Goal: Navigation & Orientation: Find specific page/section

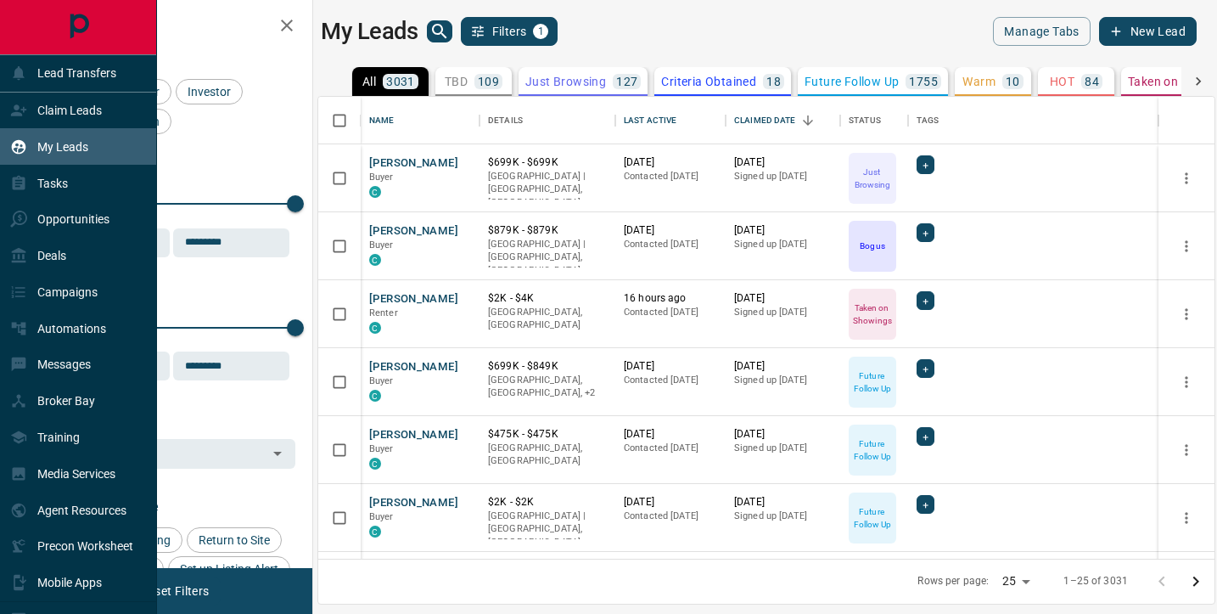
click at [40, 192] on div "Tasks" at bounding box center [39, 183] width 58 height 28
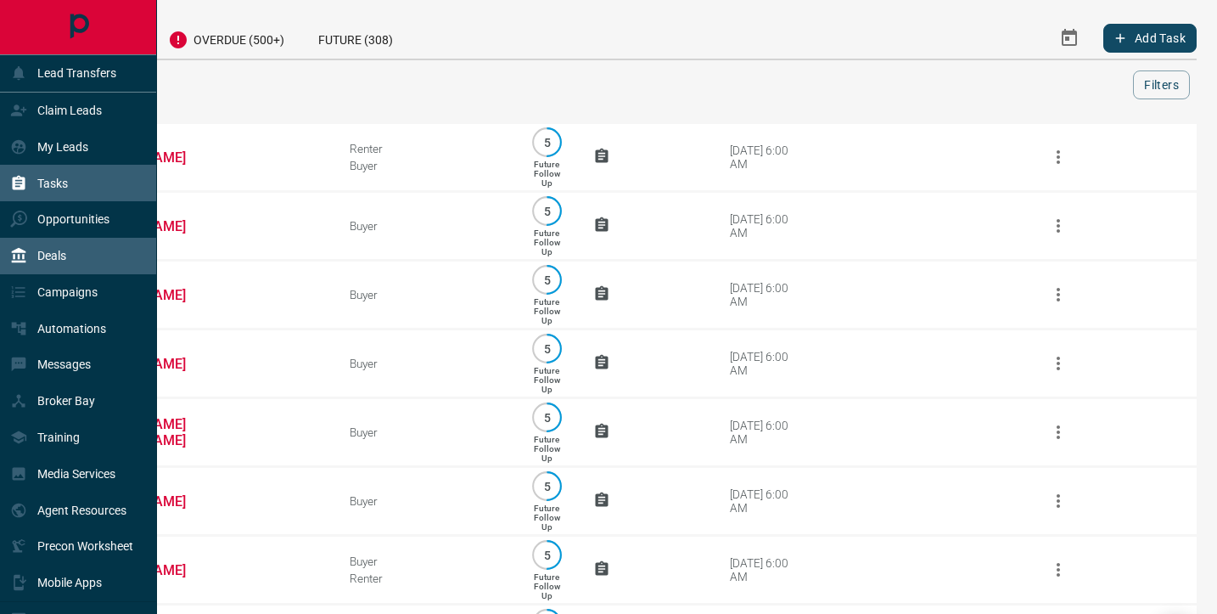
click at [53, 266] on div "Deals" at bounding box center [38, 256] width 56 height 28
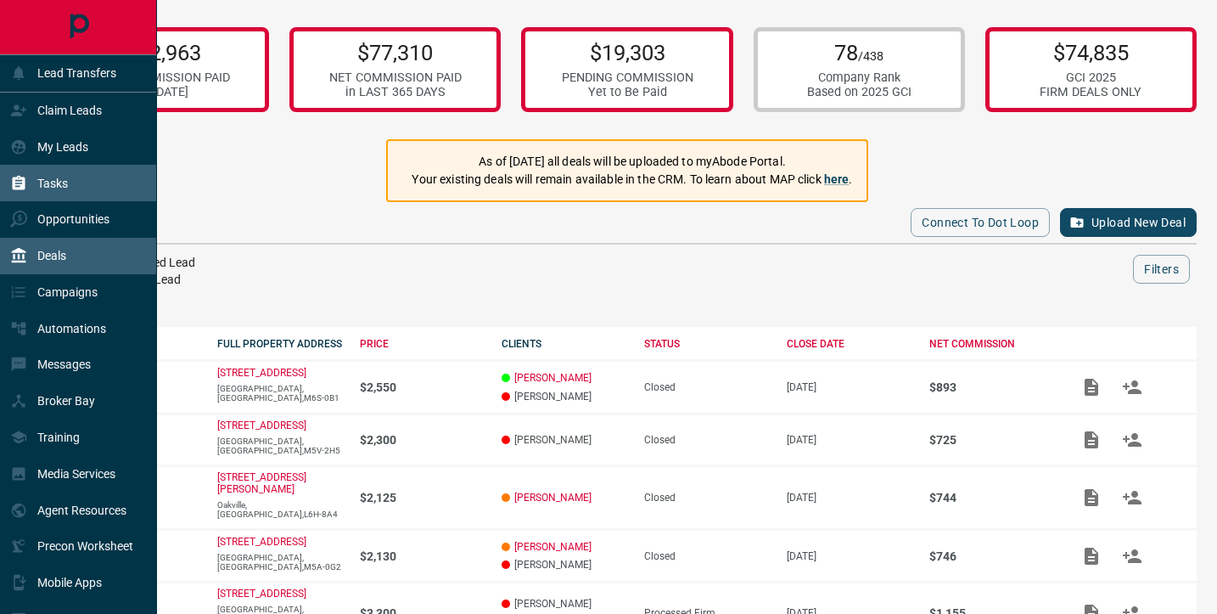
click at [56, 179] on p "Tasks" at bounding box center [52, 184] width 31 height 14
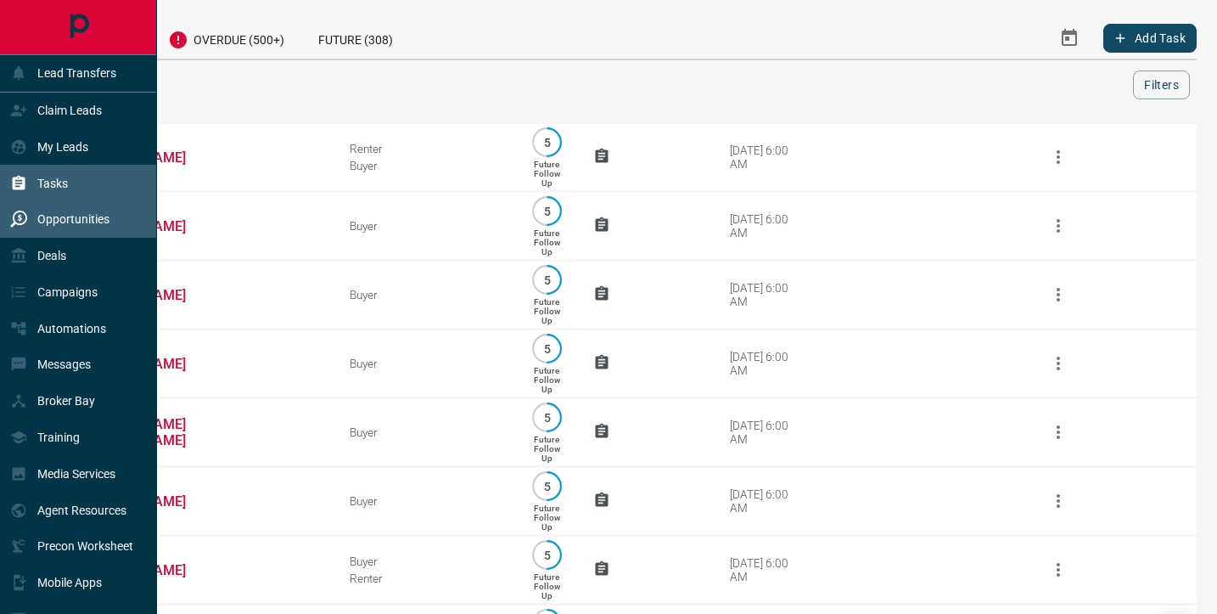
click at [51, 222] on p "Opportunities" at bounding box center [73, 219] width 72 height 14
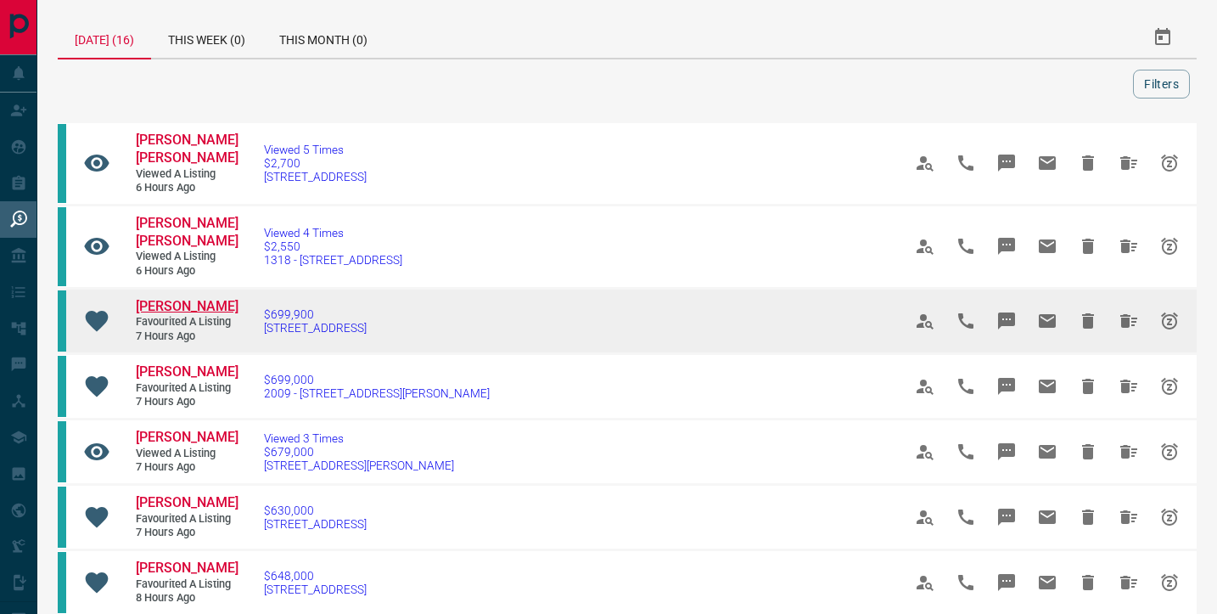
click at [166, 308] on span "[PERSON_NAME]" at bounding box center [187, 306] width 103 height 16
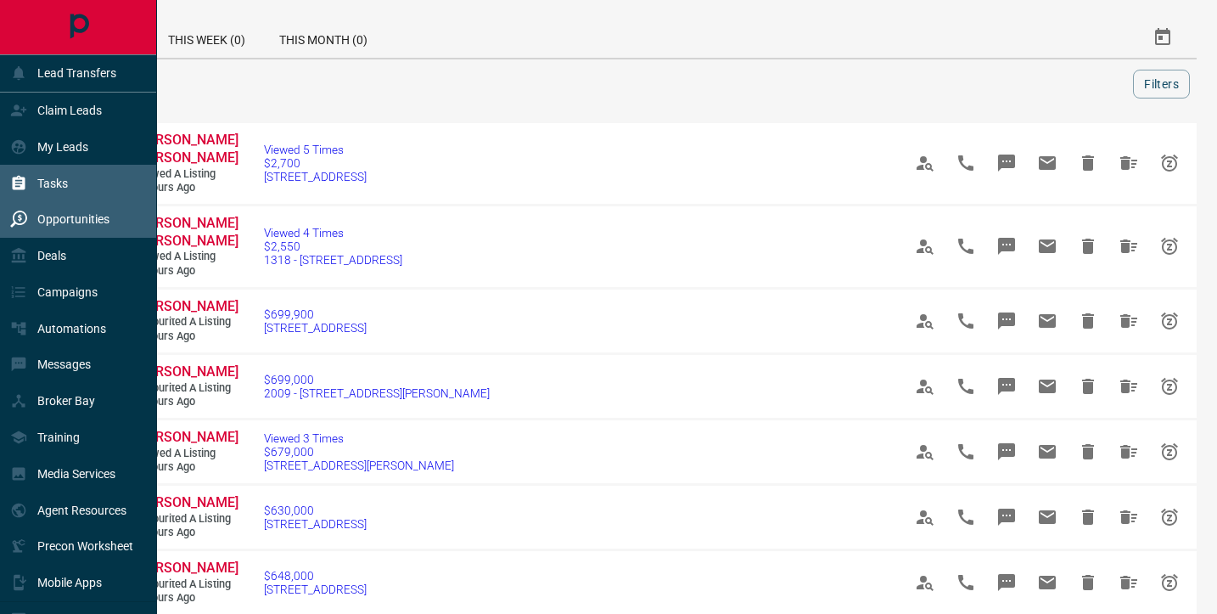
click at [46, 171] on div "Tasks" at bounding box center [39, 183] width 58 height 28
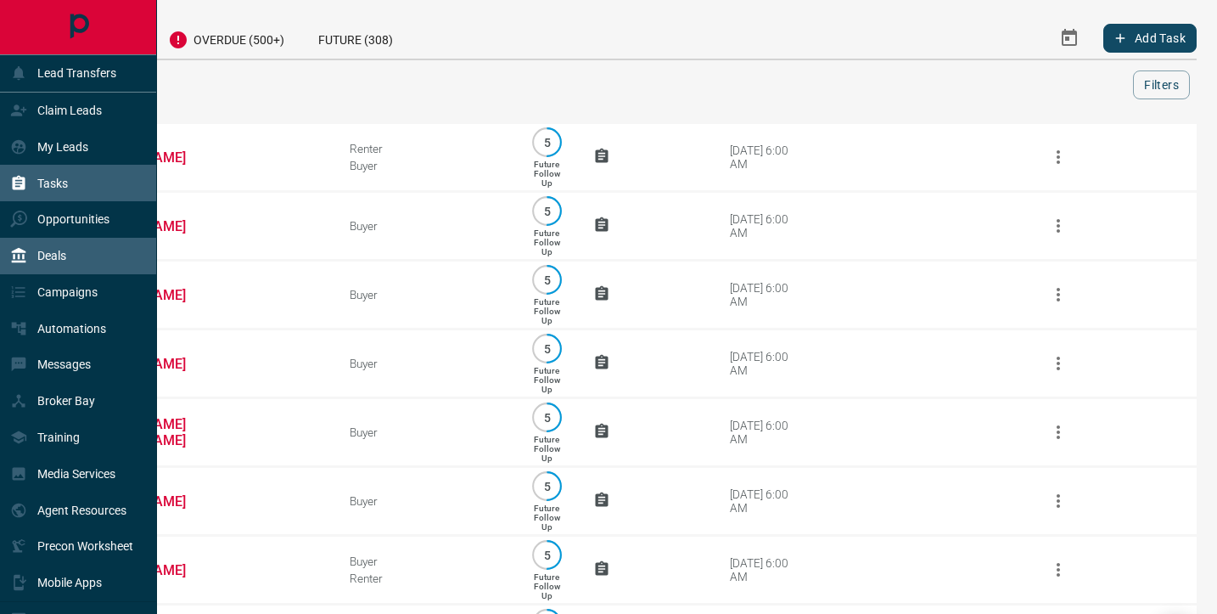
click at [37, 249] on p "Deals" at bounding box center [51, 256] width 29 height 14
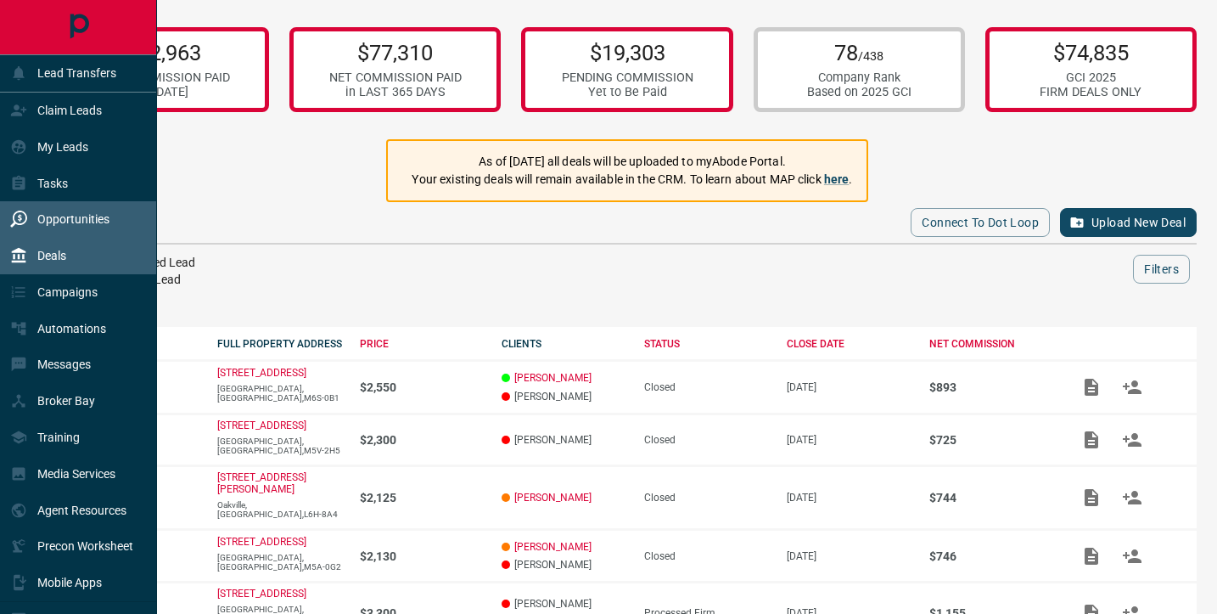
click at [49, 222] on p "Opportunities" at bounding box center [73, 219] width 72 height 14
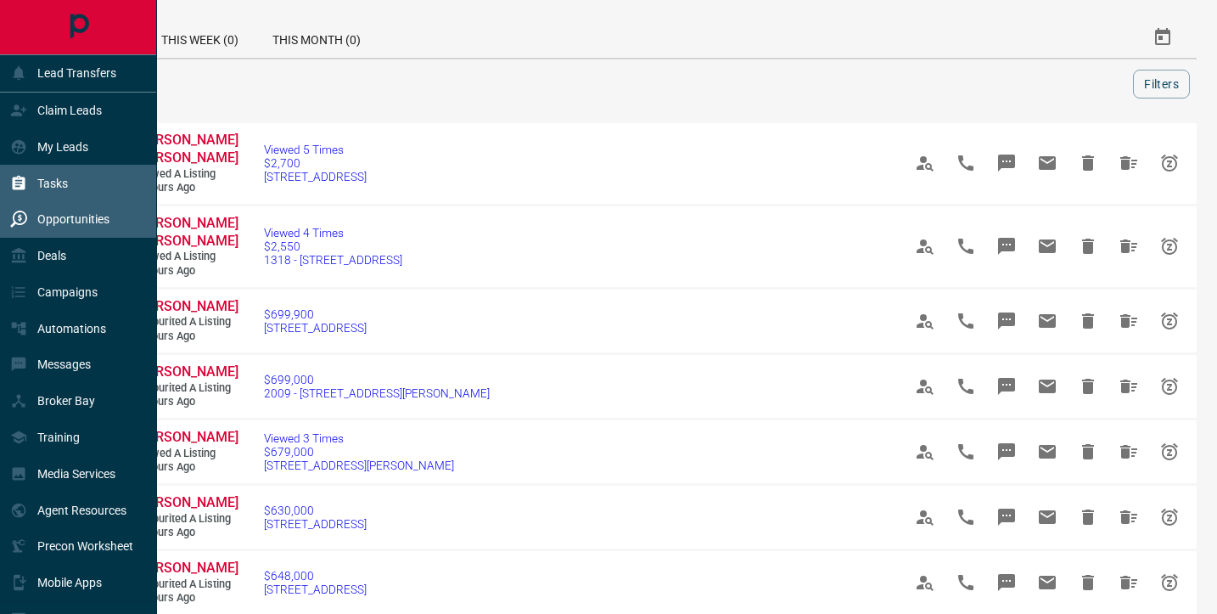
click at [60, 182] on p "Tasks" at bounding box center [52, 184] width 31 height 14
